Goal: Task Accomplishment & Management: Manage account settings

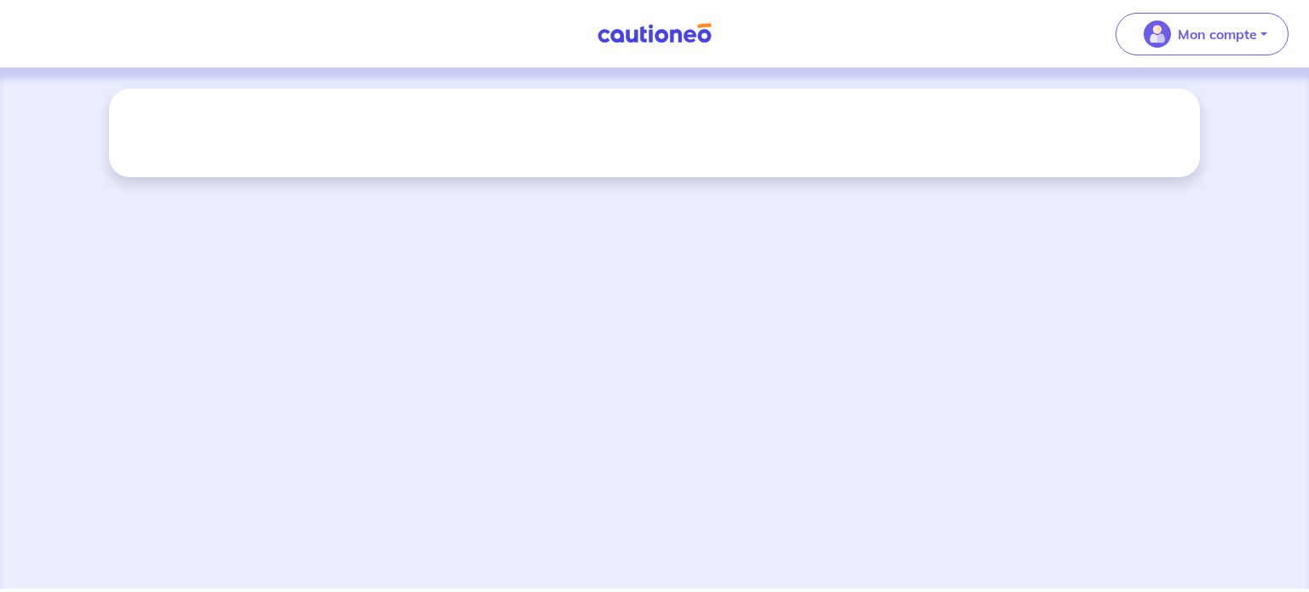
click at [1210, 37] on p "Mon compte" at bounding box center [1217, 34] width 79 height 20
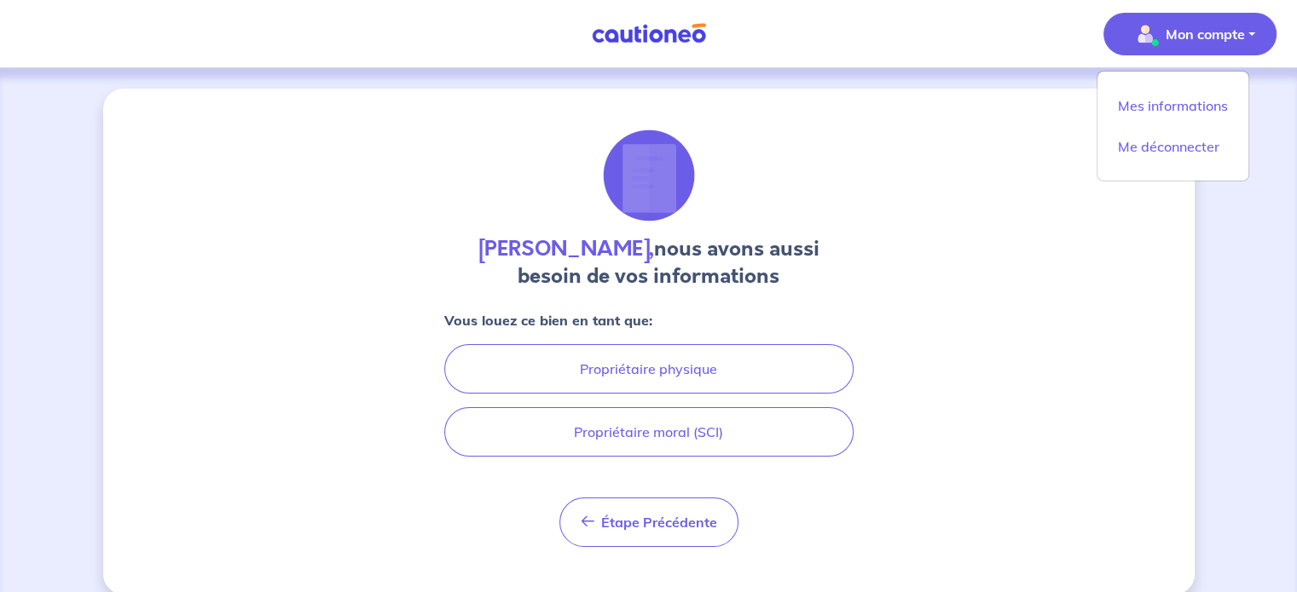
click at [750, 15] on nav "Mon compte Mes informations Me déconnecter Me déconnecter" at bounding box center [648, 34] width 1297 height 68
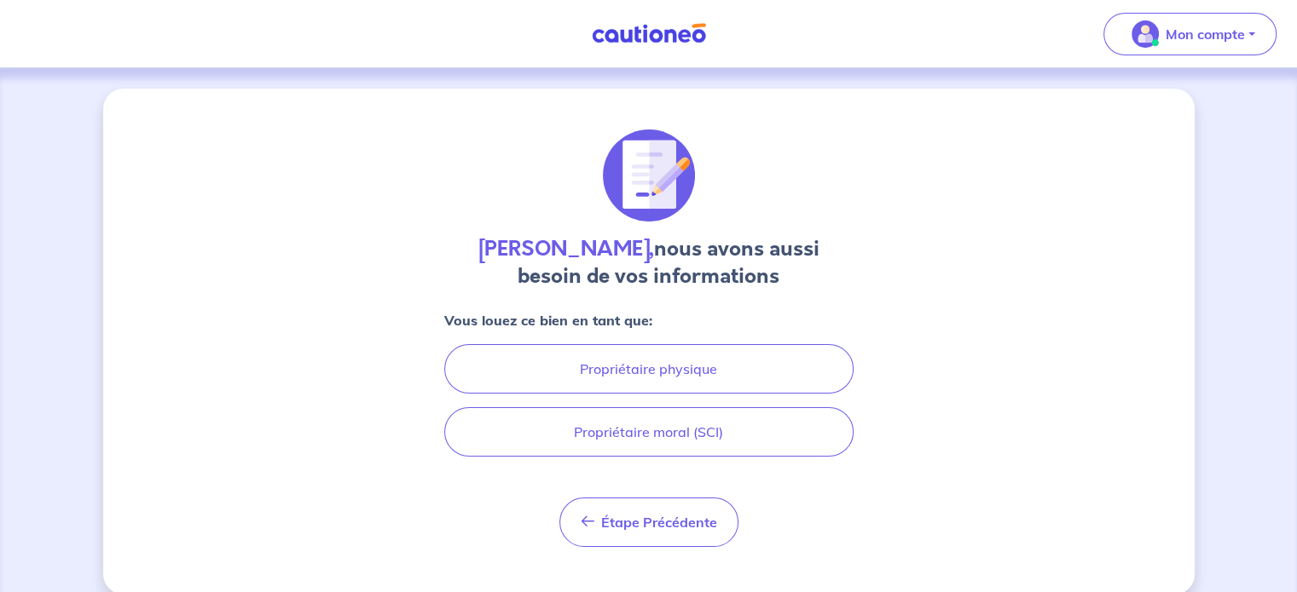
click at [679, 26] on img at bounding box center [649, 33] width 128 height 21
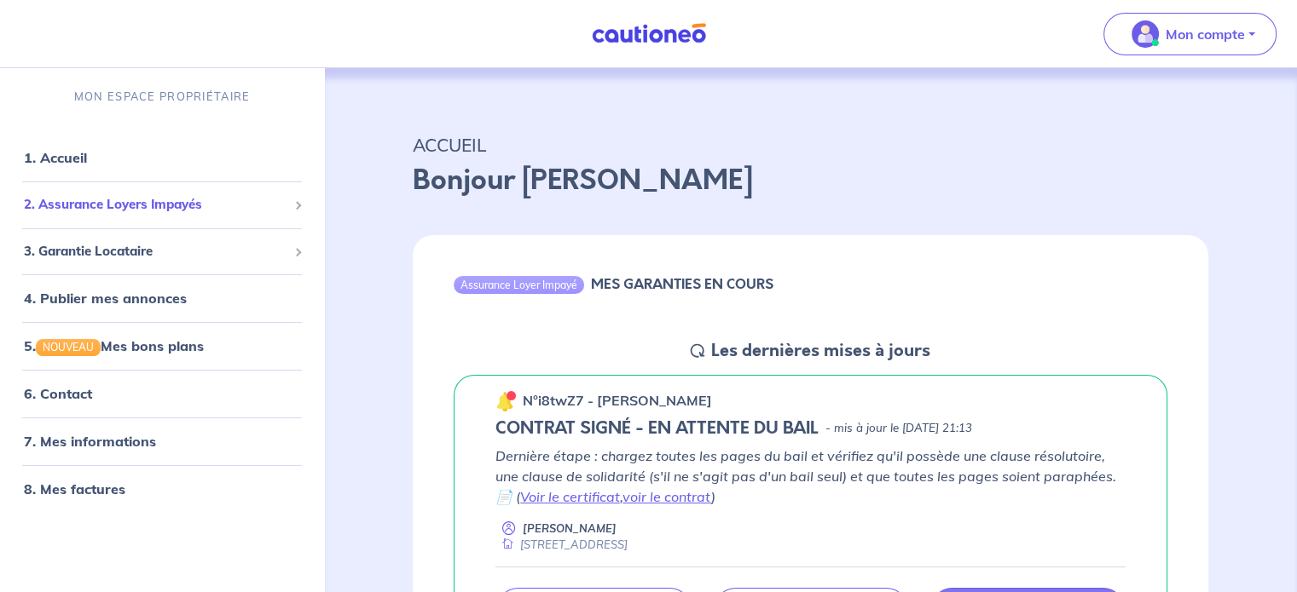
click at [169, 211] on span "2. Assurance Loyers Impayés" at bounding box center [155, 205] width 263 height 20
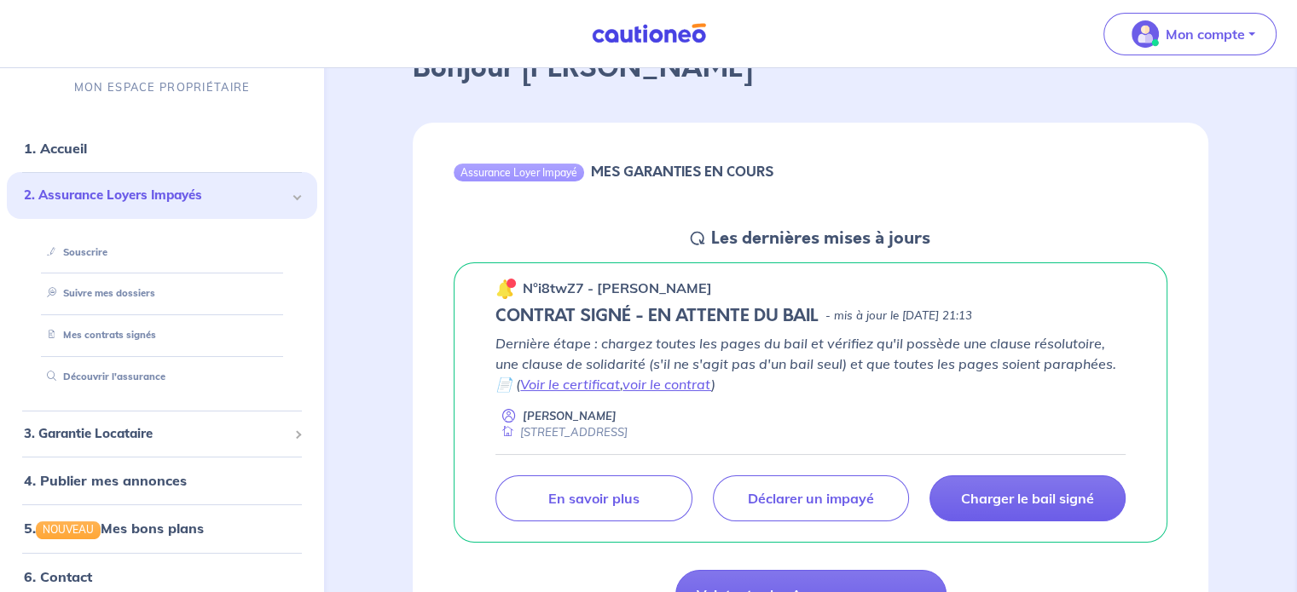
scroll to position [85, 0]
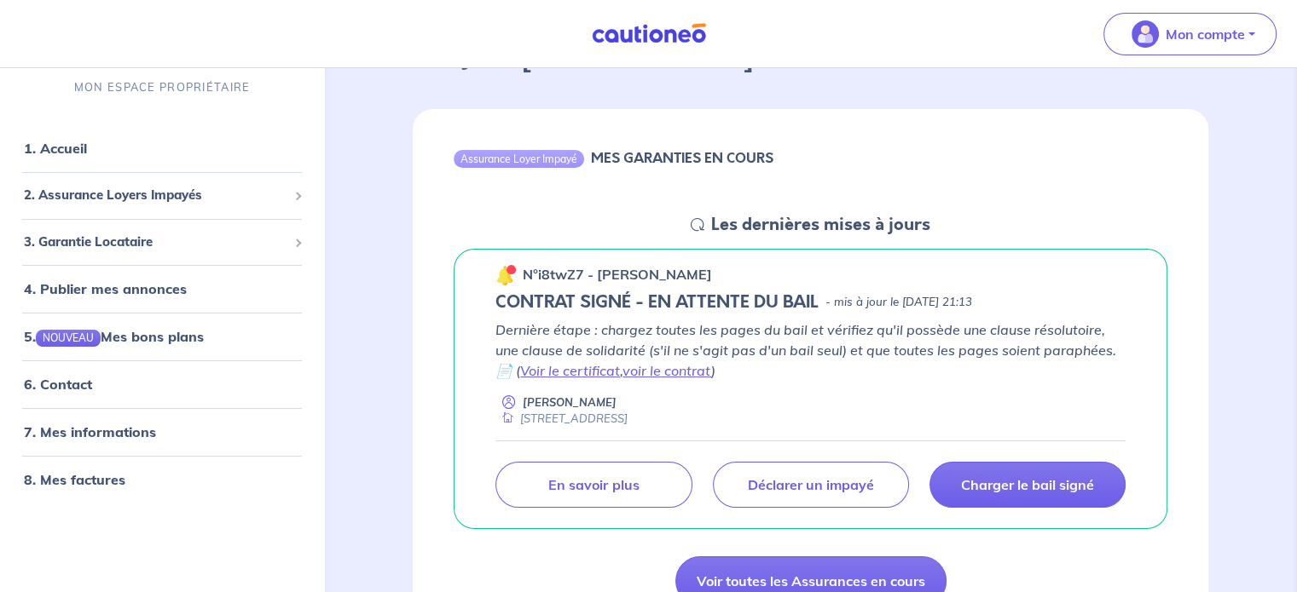
scroll to position [256, 0]
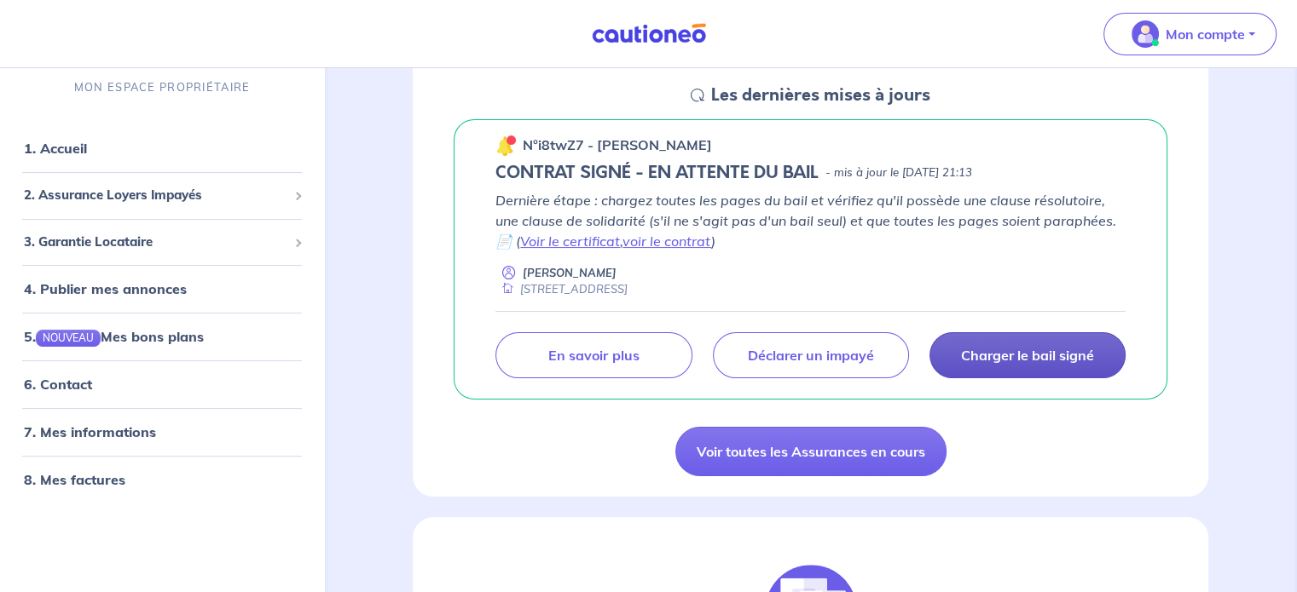
click at [1037, 361] on p "Charger le bail signé" at bounding box center [1027, 355] width 133 height 17
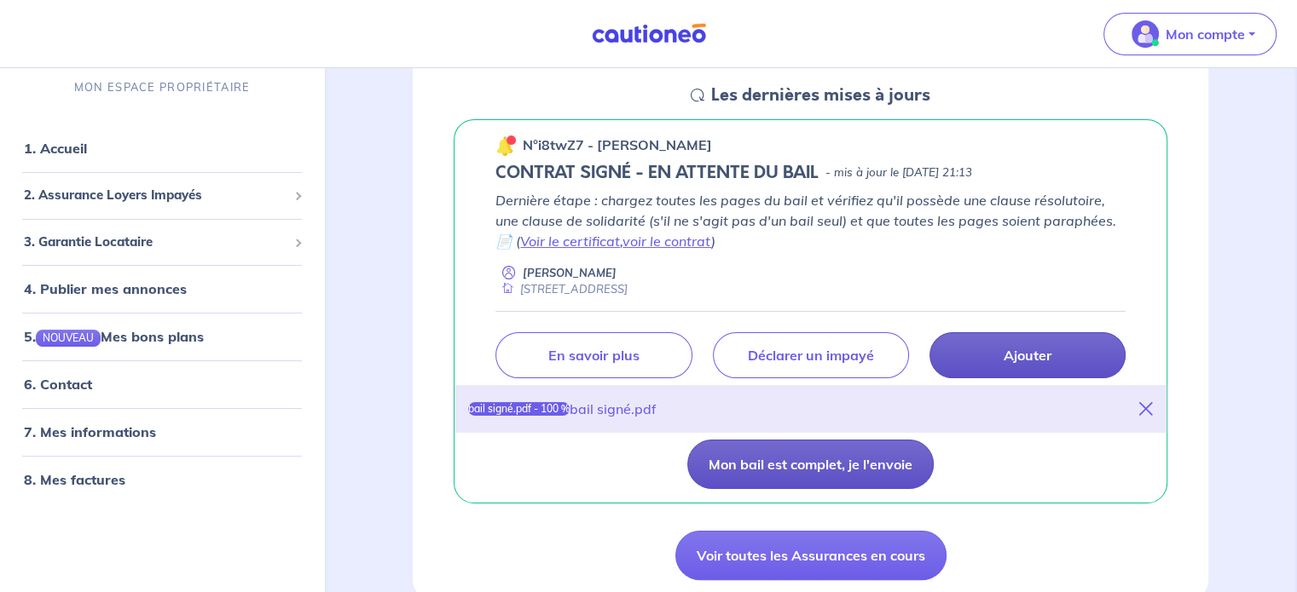
click at [857, 471] on button "Mon bail est complet, je l'envoie" at bounding box center [810, 464] width 246 height 49
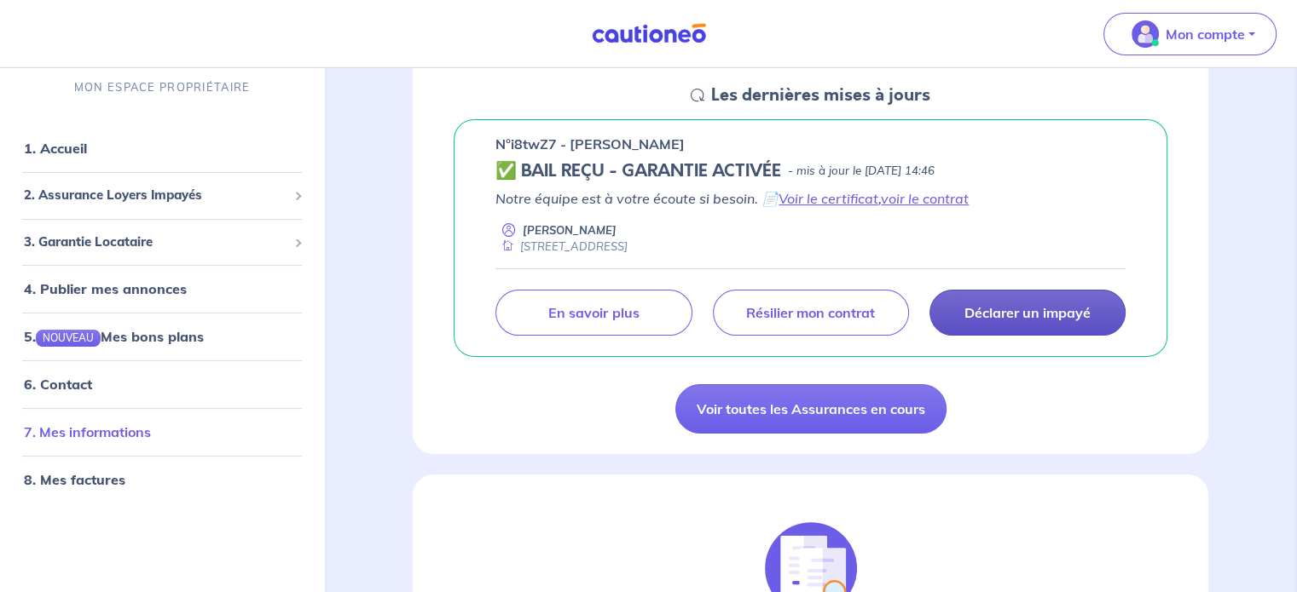
click at [151, 425] on link "7. Mes informations" at bounding box center [87, 433] width 127 height 17
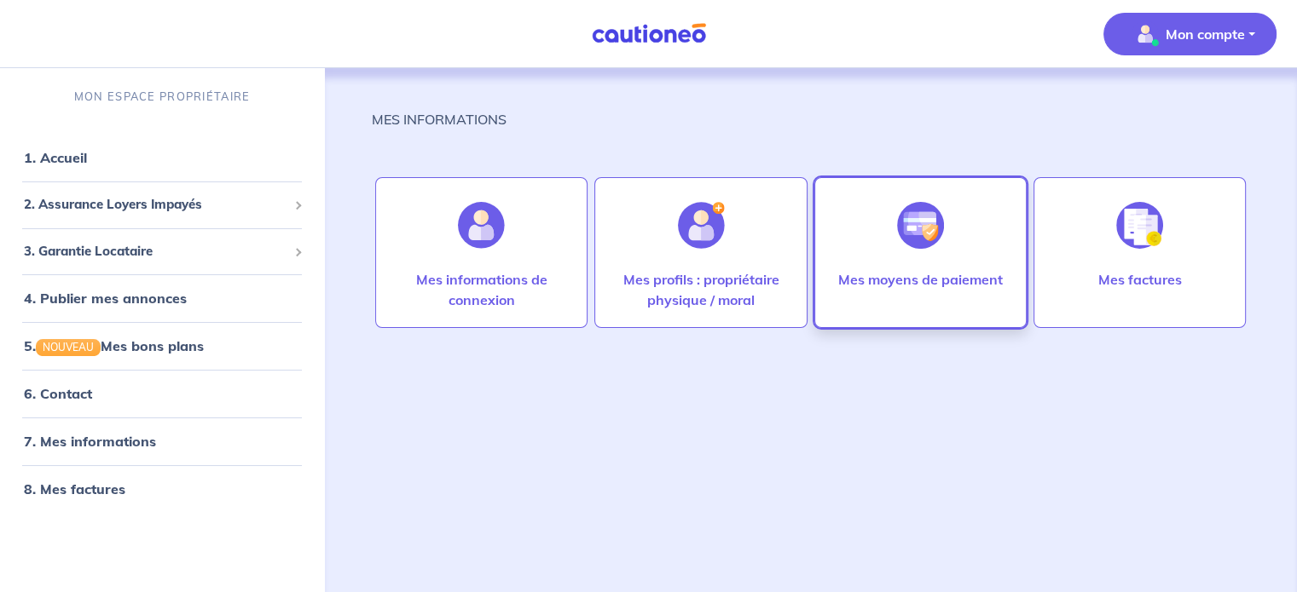
click at [940, 286] on p "Mes moyens de paiement" at bounding box center [920, 279] width 165 height 20
